Goal: Task Accomplishment & Management: Use online tool/utility

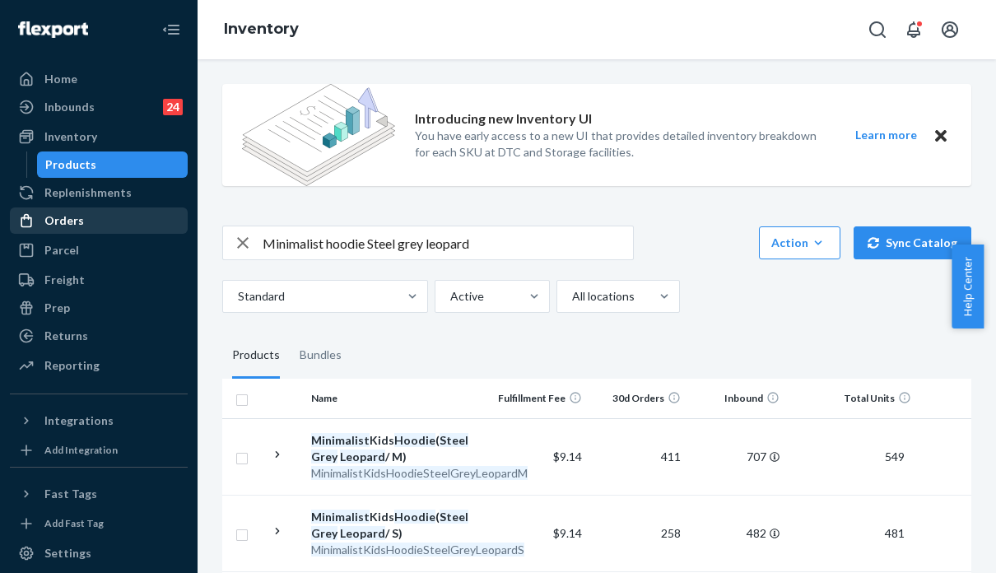
drag, startPoint x: 0, startPoint y: 0, endPoint x: 81, endPoint y: 217, distance: 231.1
click at [82, 221] on div "Orders" at bounding box center [99, 220] width 175 height 23
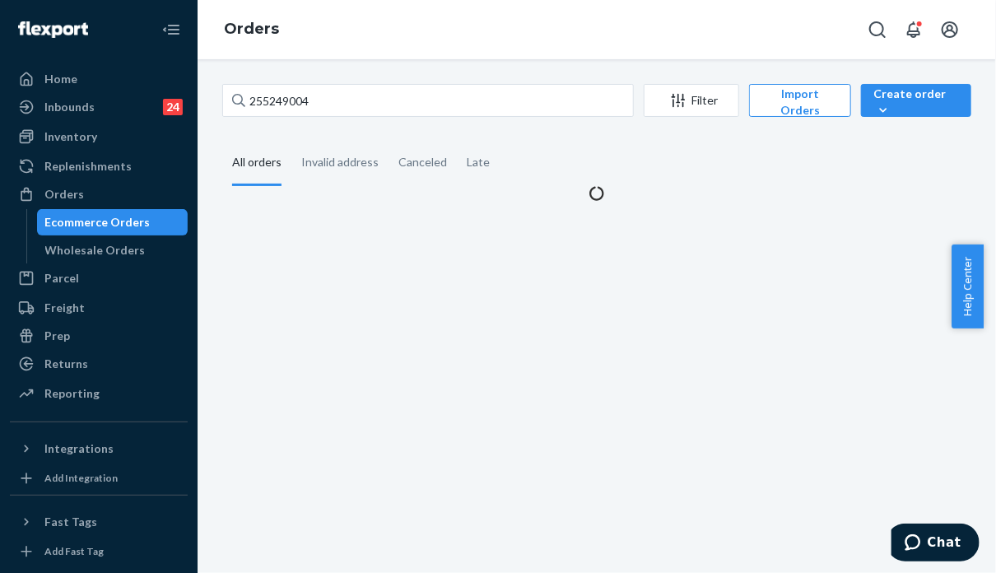
drag, startPoint x: 86, startPoint y: 365, endPoint x: 185, endPoint y: 298, distance: 119.2
click at [86, 365] on div "Returns" at bounding box center [99, 363] width 175 height 23
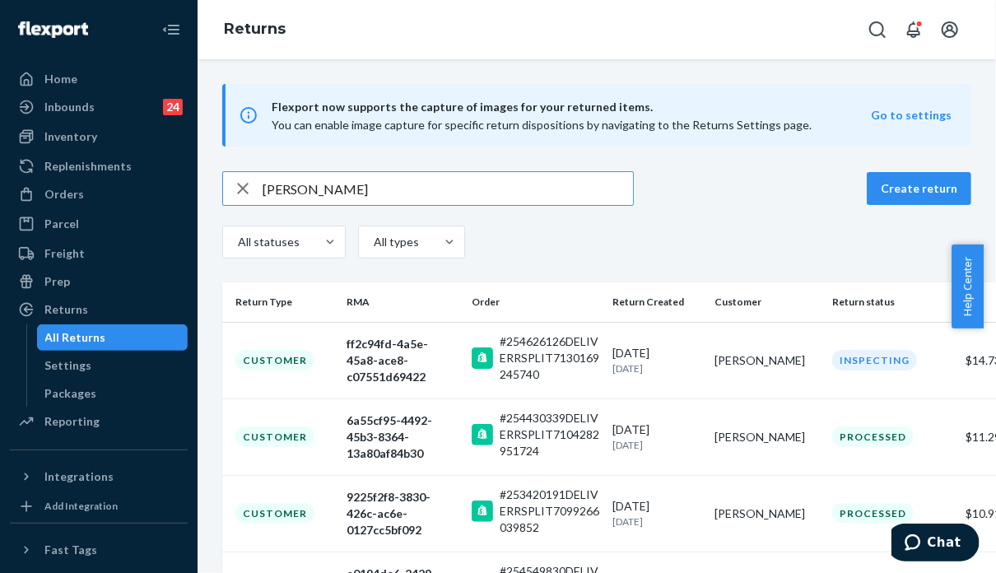
drag, startPoint x: 306, startPoint y: 189, endPoint x: 245, endPoint y: 189, distance: 60.9
click at [245, 189] on div "[PERSON_NAME]" at bounding box center [428, 188] width 410 height 33
type input "[PERSON_NAME]"
click at [599, 388] on td "#255187232" at bounding box center [535, 360] width 141 height 77
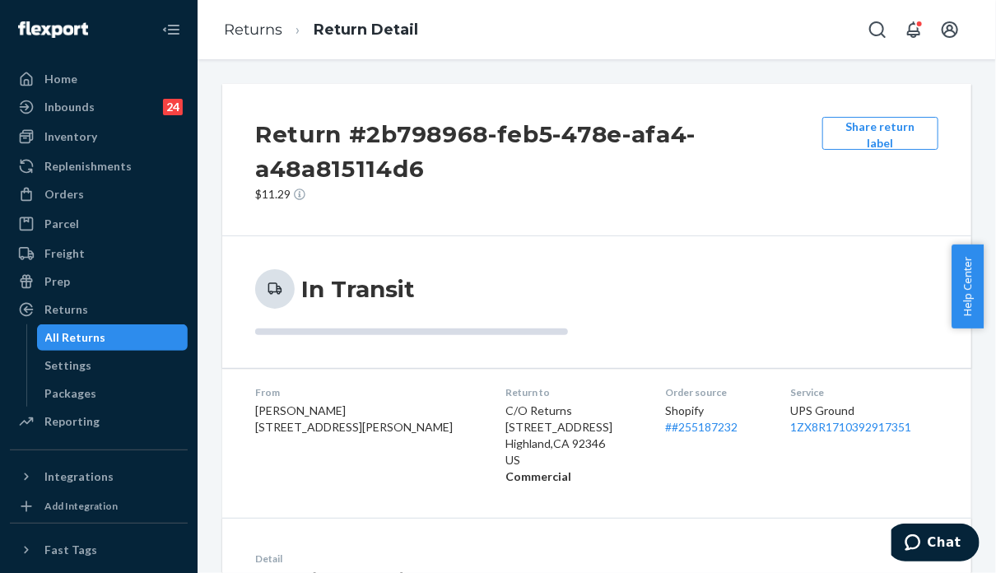
drag, startPoint x: 842, startPoint y: 305, endPoint x: 748, endPoint y: 310, distance: 94.0
click at [842, 305] on div "In Transit" at bounding box center [596, 302] width 683 height 66
drag, startPoint x: 131, startPoint y: 206, endPoint x: 89, endPoint y: 214, distance: 42.8
click at [131, 206] on div "Orders" at bounding box center [99, 194] width 175 height 23
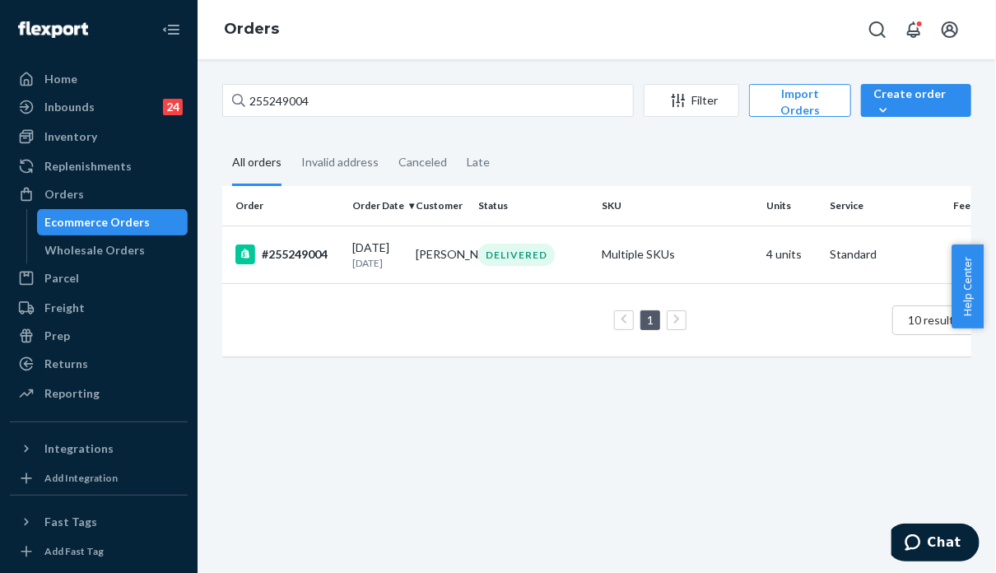
drag, startPoint x: 874, startPoint y: 487, endPoint x: 807, endPoint y: 464, distance: 71.3
click at [874, 487] on div "255249004 Filter Import Orders Create order Ecommerce order Removal order All o…" at bounding box center [597, 316] width 799 height 514
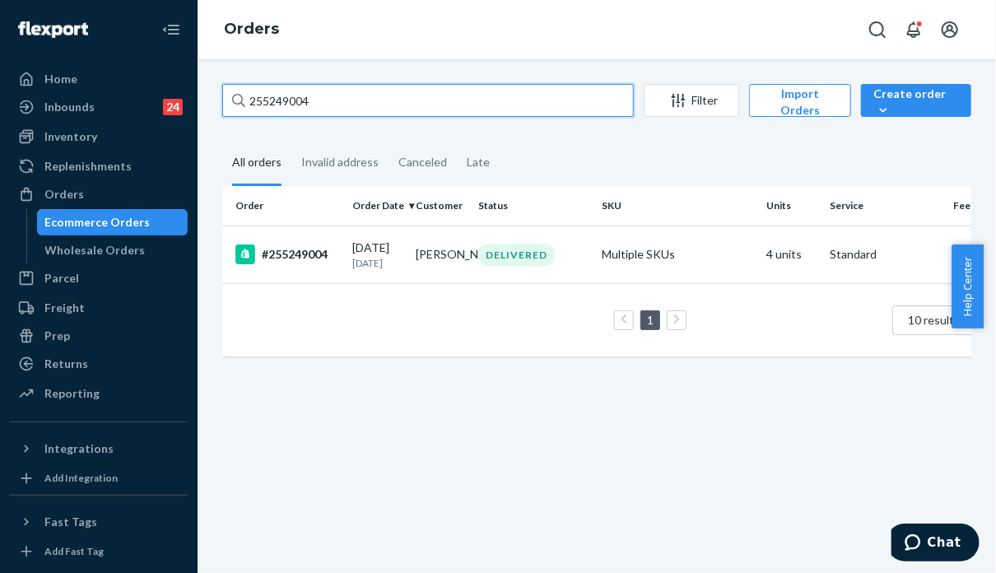
drag, startPoint x: 321, startPoint y: 96, endPoint x: 234, endPoint y: 105, distance: 87.7
click at [234, 105] on div "255249004" at bounding box center [428, 100] width 412 height 33
paste input "187232"
type input "255187232"
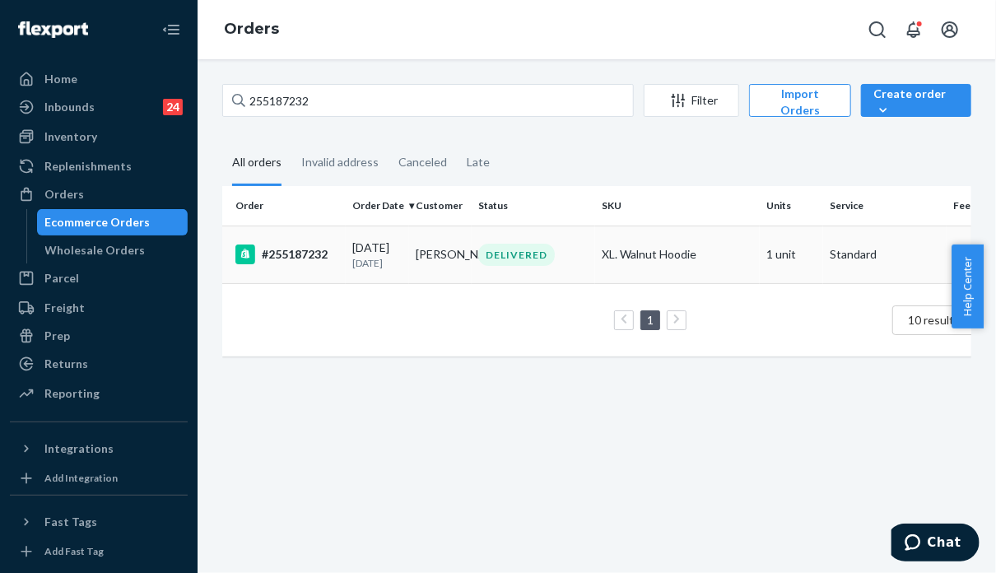
click at [593, 269] on td "DELIVERED" at bounding box center [533, 255] width 123 height 58
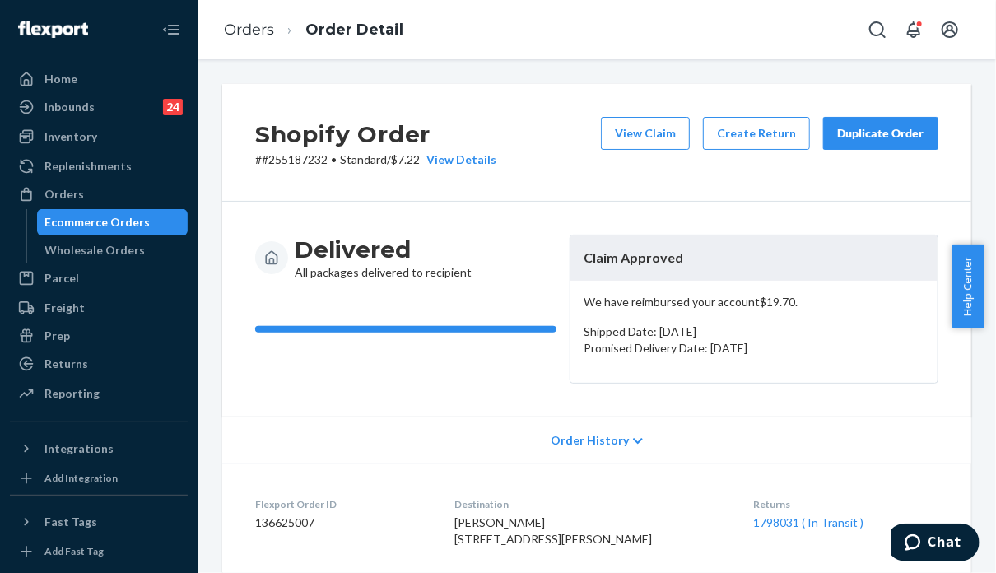
click at [843, 137] on div "Duplicate Order" at bounding box center [880, 133] width 87 height 16
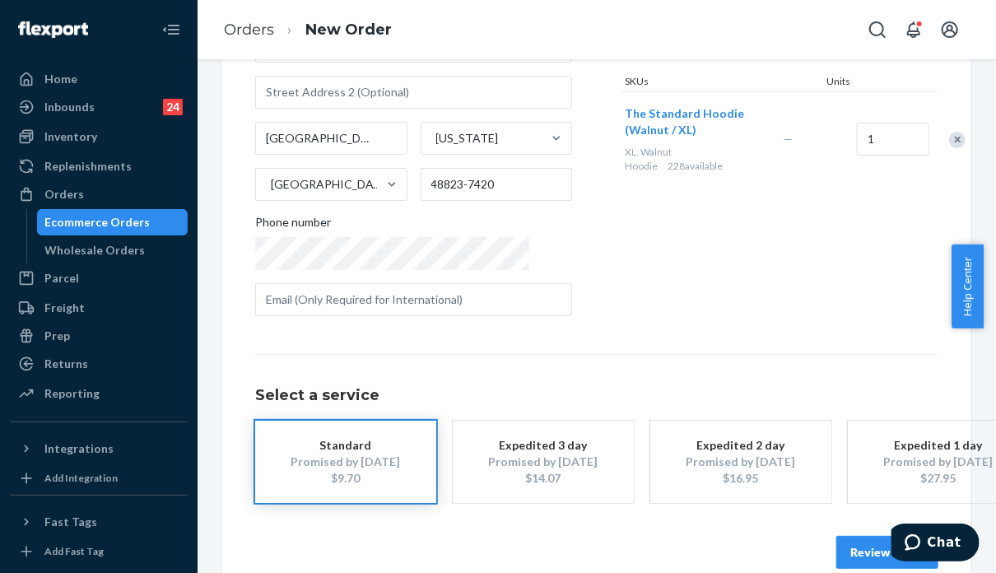
scroll to position [271, 0]
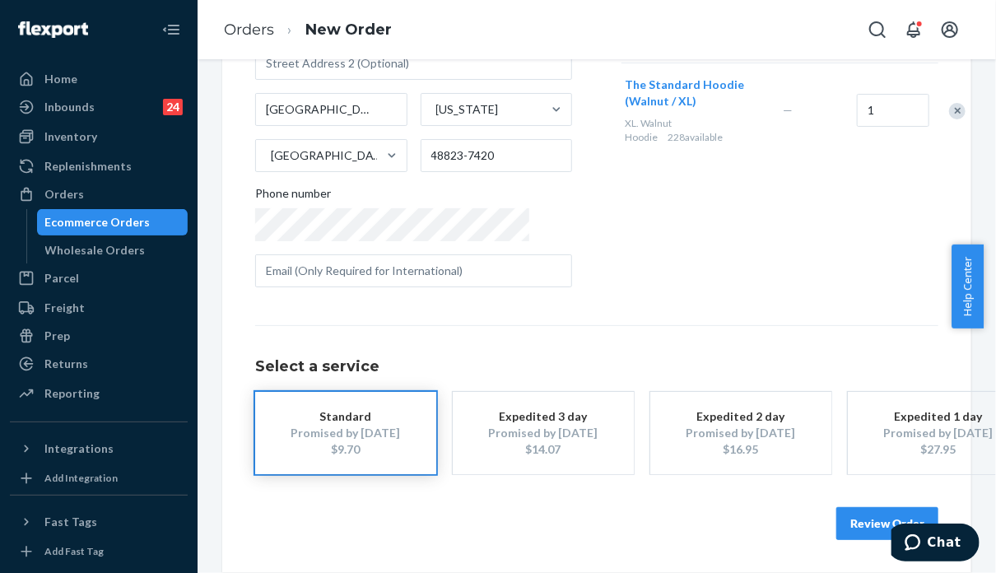
click at [844, 507] on button "Review Order" at bounding box center [887, 523] width 102 height 33
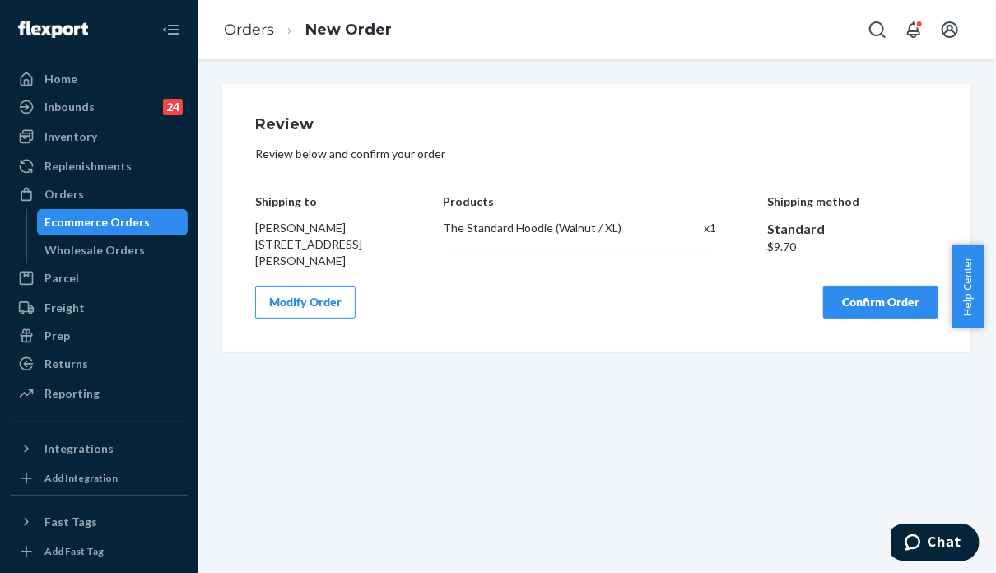
click at [843, 309] on button "Confirm Order" at bounding box center [880, 302] width 115 height 33
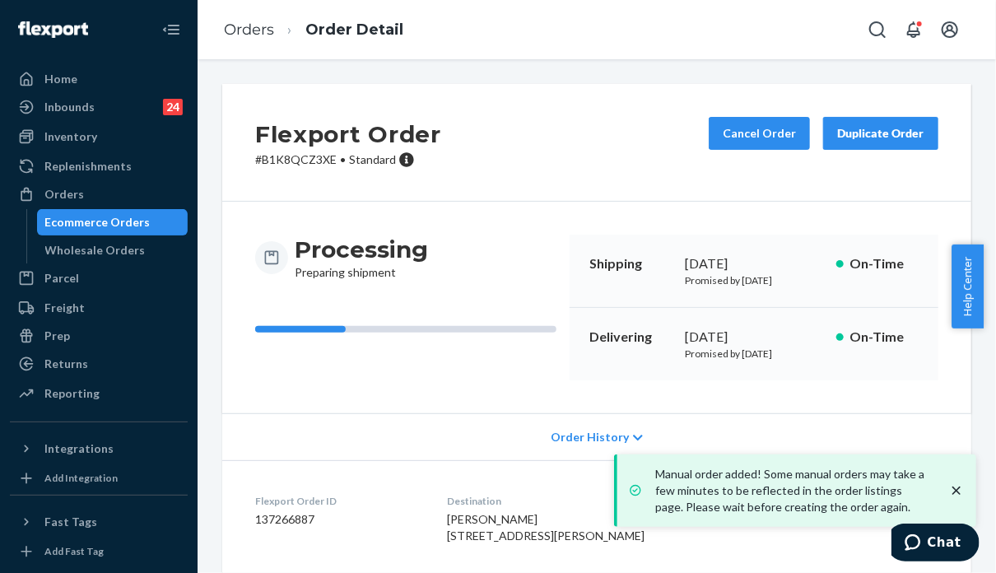
click at [308, 157] on p "# B1K8QCZ3XE • Standard" at bounding box center [348, 159] width 186 height 16
copy p "B1K8QCZ3XE"
